Goal: Information Seeking & Learning: Learn about a topic

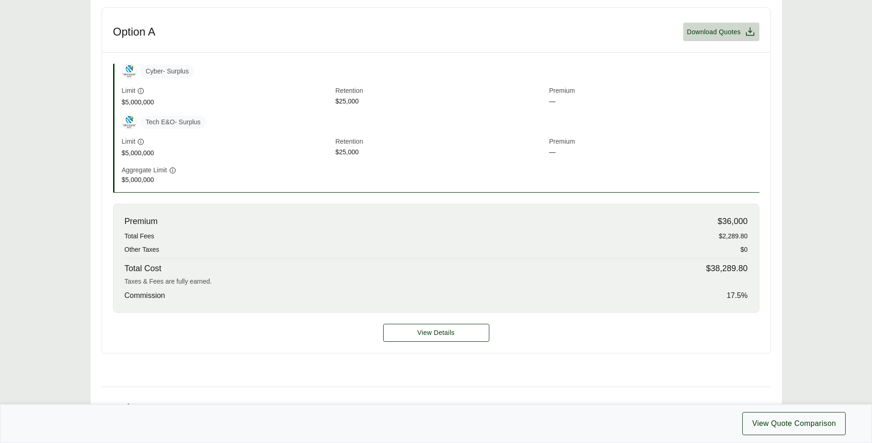
scroll to position [351, 0]
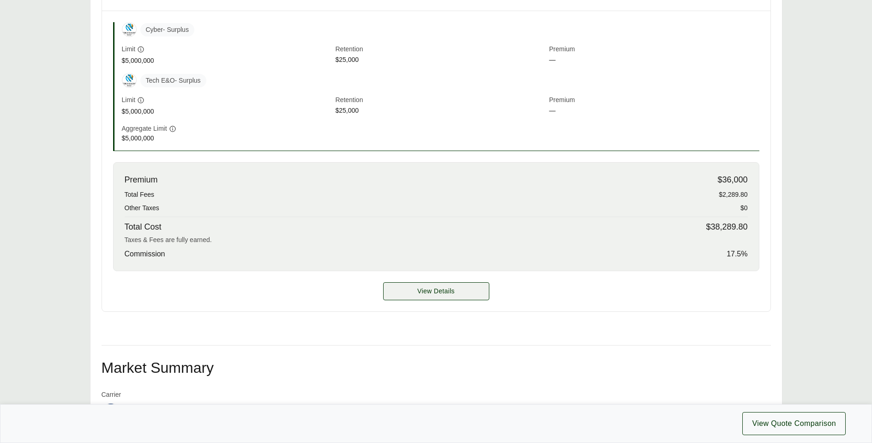
click at [436, 289] on span "View Details" at bounding box center [435, 291] width 37 height 10
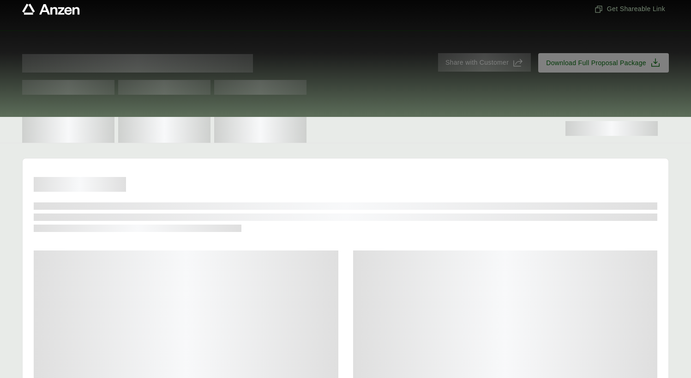
scroll to position [368, 0]
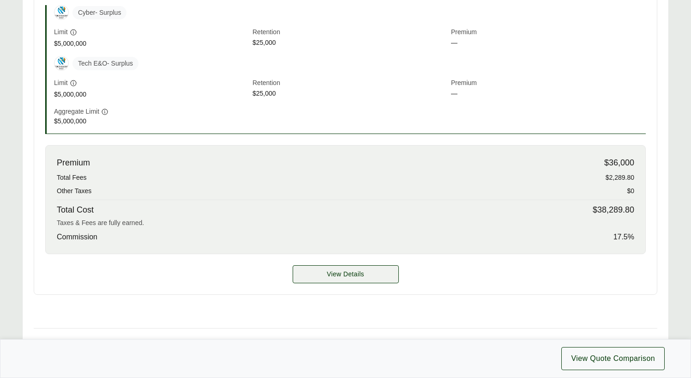
click at [351, 270] on span "View Details" at bounding box center [345, 274] width 37 height 10
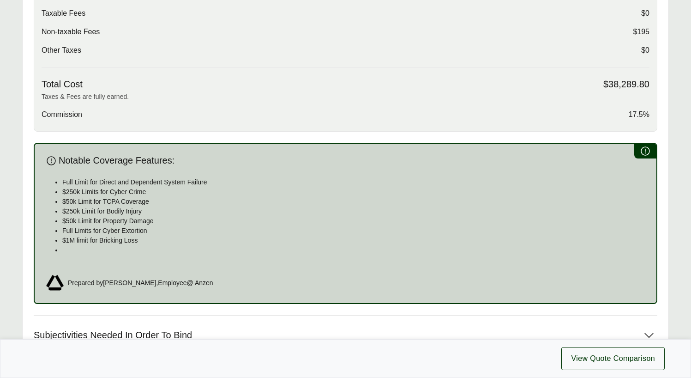
scroll to position [626, 0]
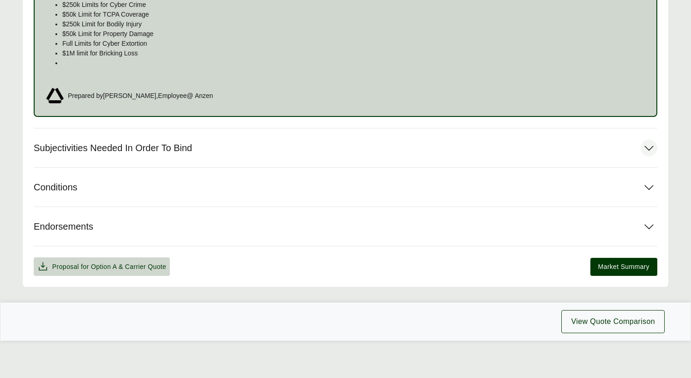
click at [649, 149] on icon at bounding box center [649, 147] width 17 height 17
